Goal: Check status

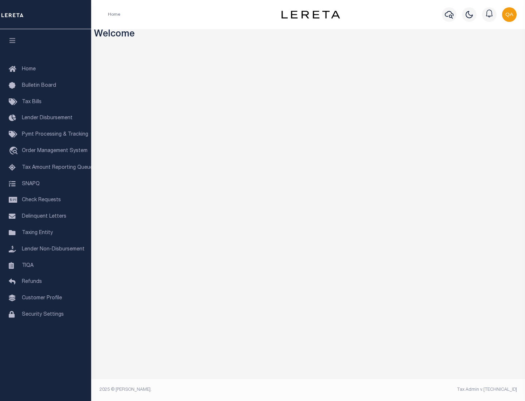
click at [46, 200] on span "Check Requests" at bounding box center [41, 199] width 39 height 5
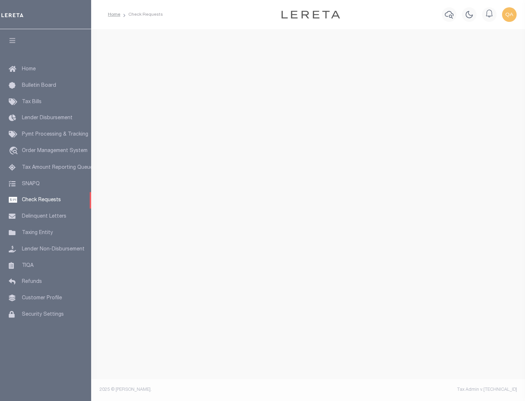
select select "50"
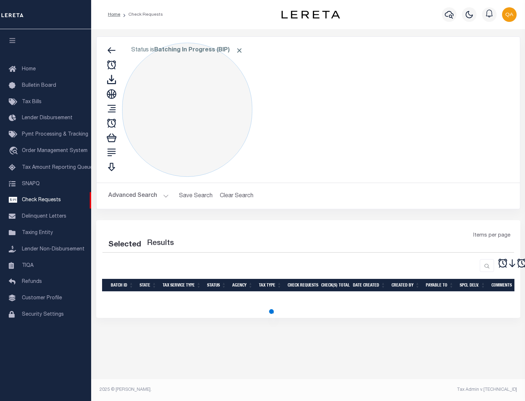
select select "50"
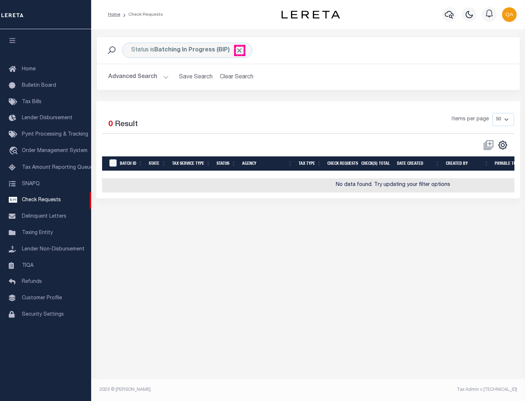
click at [239, 50] on span "Click to Remove" at bounding box center [239, 51] width 8 height 8
